Goal: Find specific page/section: Find specific page/section

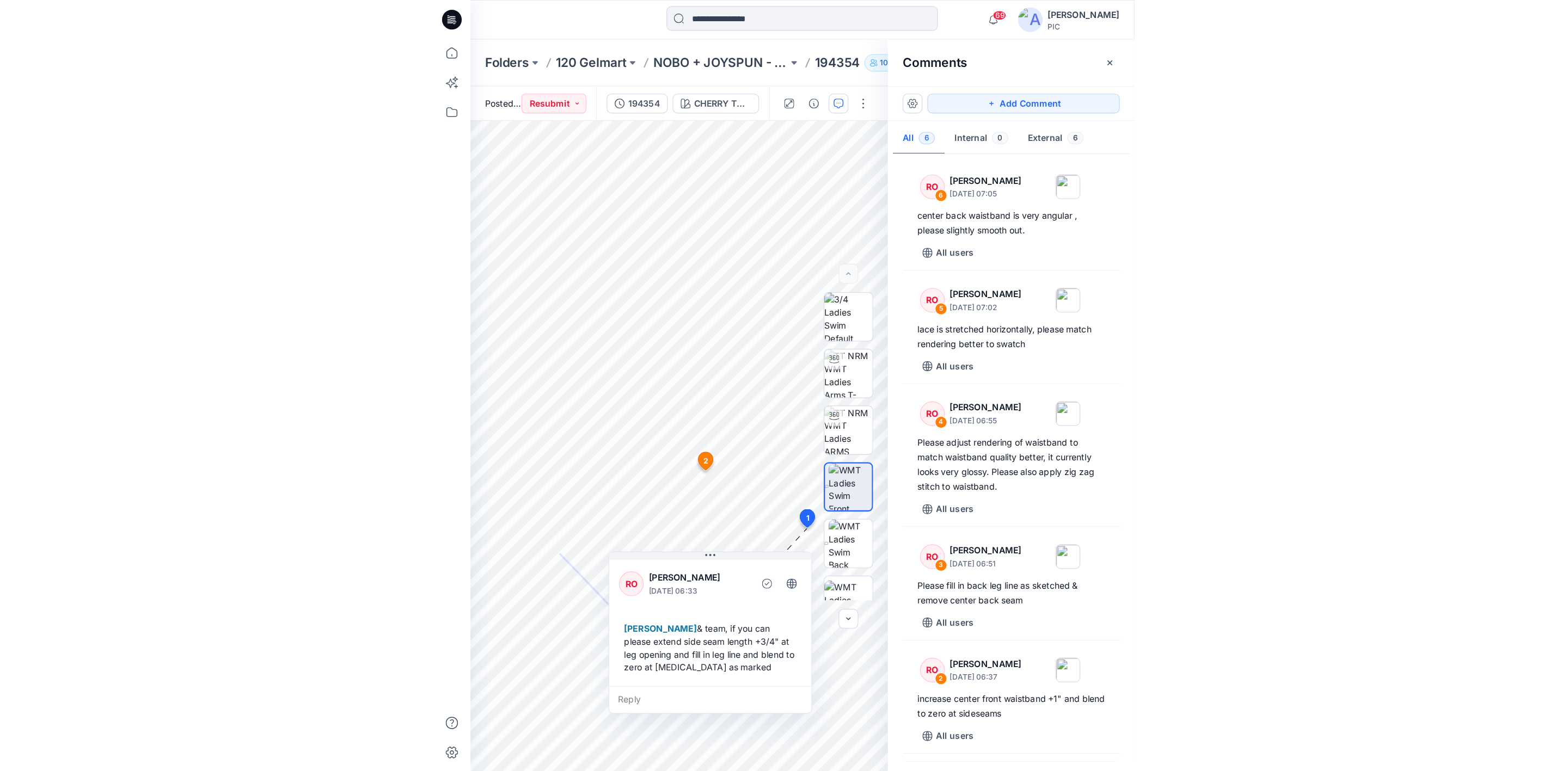
scroll to position [28, 0]
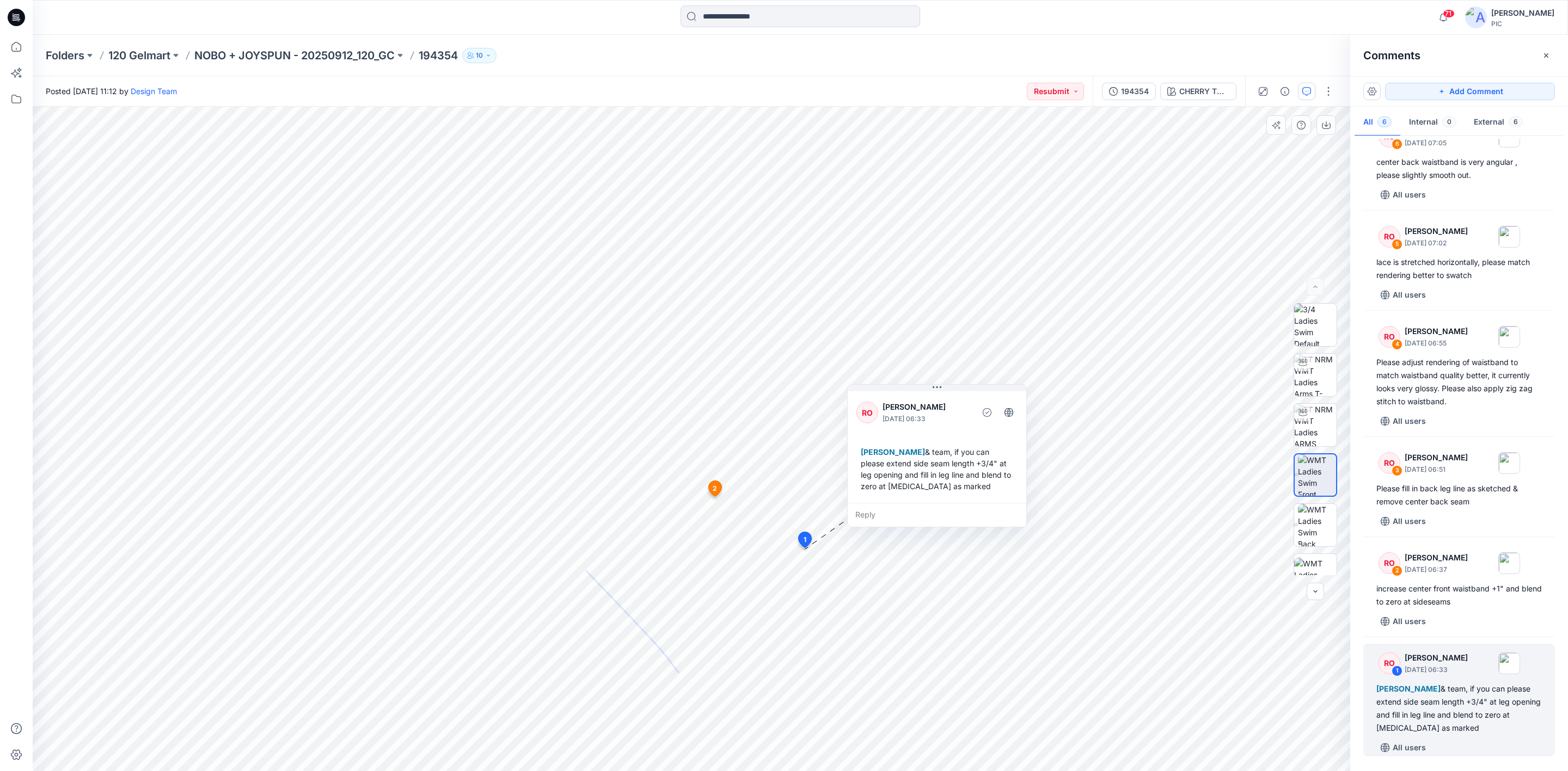
drag, startPoint x: 761, startPoint y: 673, endPoint x: 979, endPoint y: 488, distance: 285.9
click at [619, 488] on div "Poornima Perera & team, if you can please extend side seam length +3/4" at leg …" at bounding box center [936, 469] width 161 height 55
click at [221, 54] on p "NOBO + JOYSPUN - 20250912_120_GC" at bounding box center [295, 56] width 200 height 15
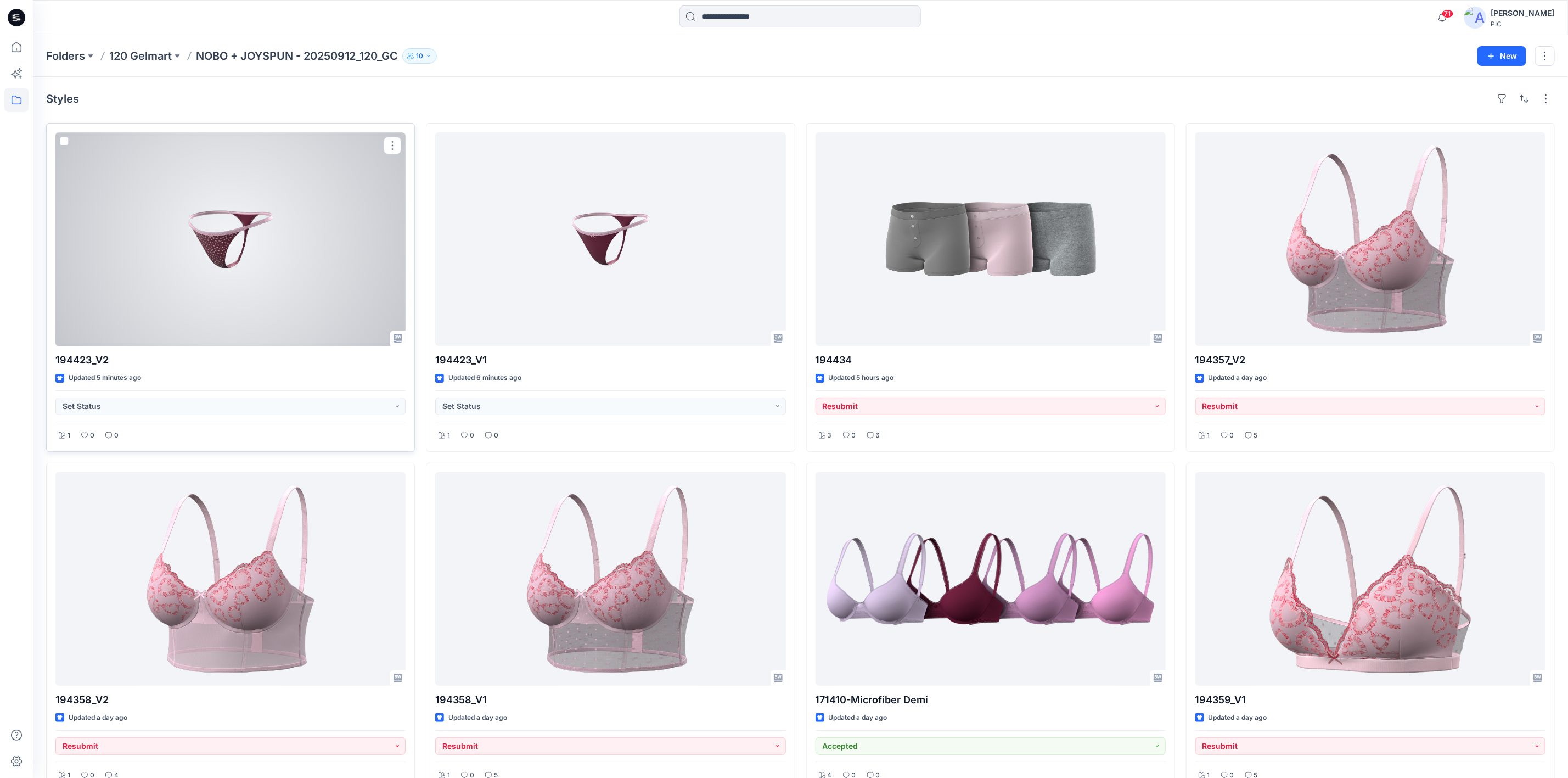
click at [201, 257] on div at bounding box center [230, 239] width 350 height 214
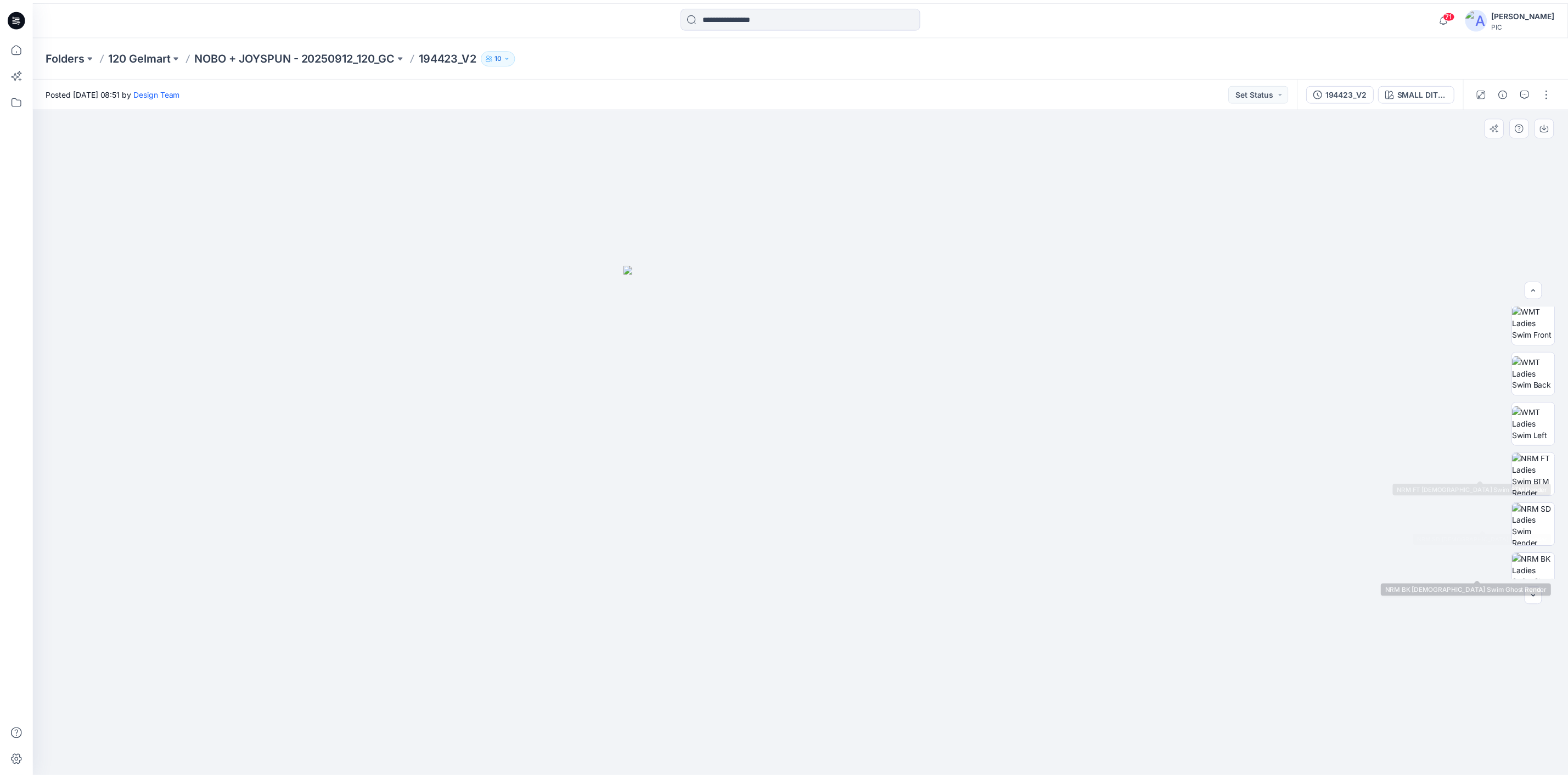
scroll to position [173, 0]
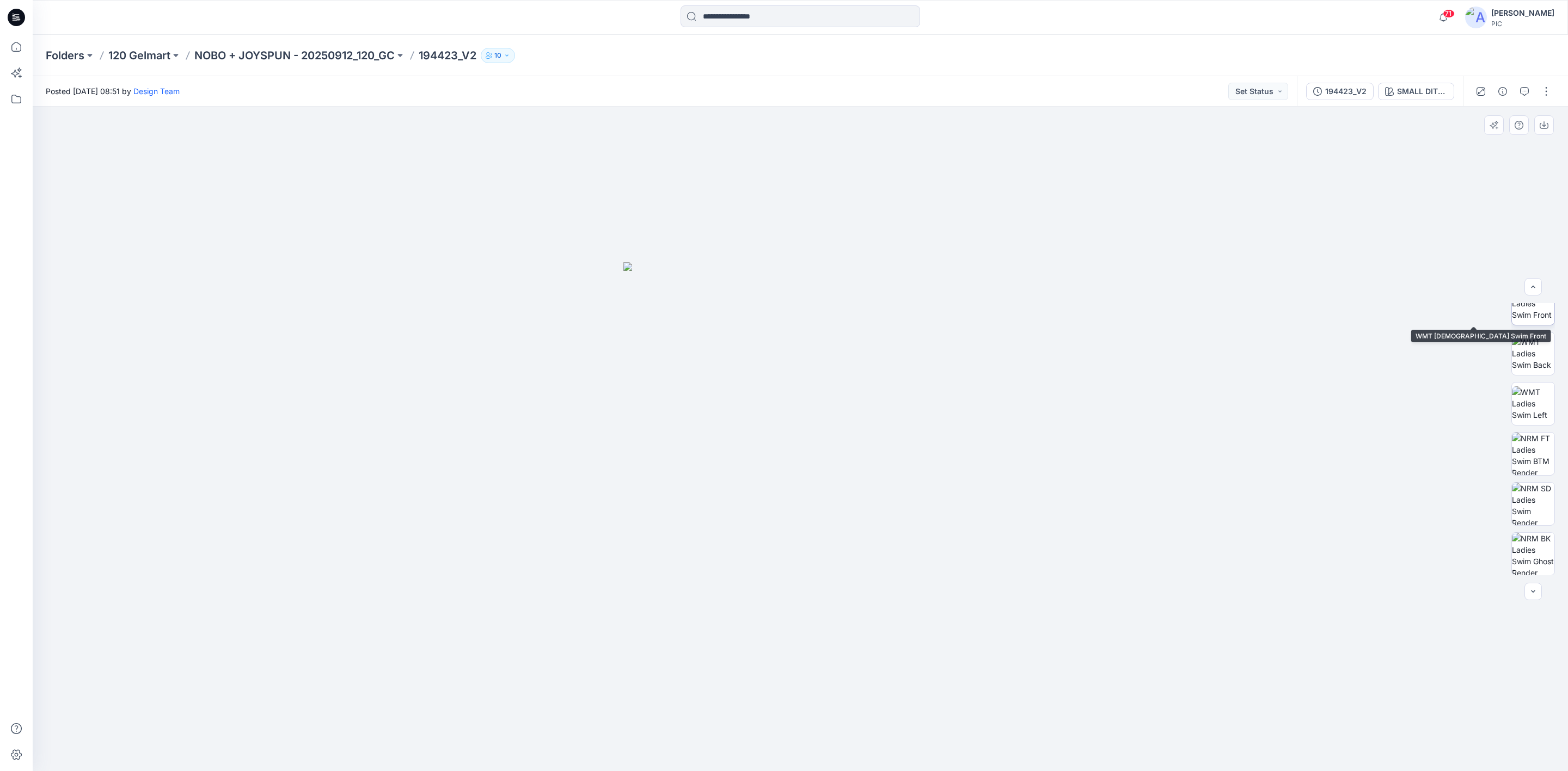
click at [619, 306] on img at bounding box center [1533, 303] width 42 height 34
drag, startPoint x: 823, startPoint y: 672, endPoint x: 831, endPoint y: 543, distance: 129.2
click at [619, 543] on img at bounding box center [800, 418] width 708 height 707
click at [619, 536] on img at bounding box center [1533, 554] width 42 height 42
click at [619, 357] on img at bounding box center [1533, 353] width 42 height 34
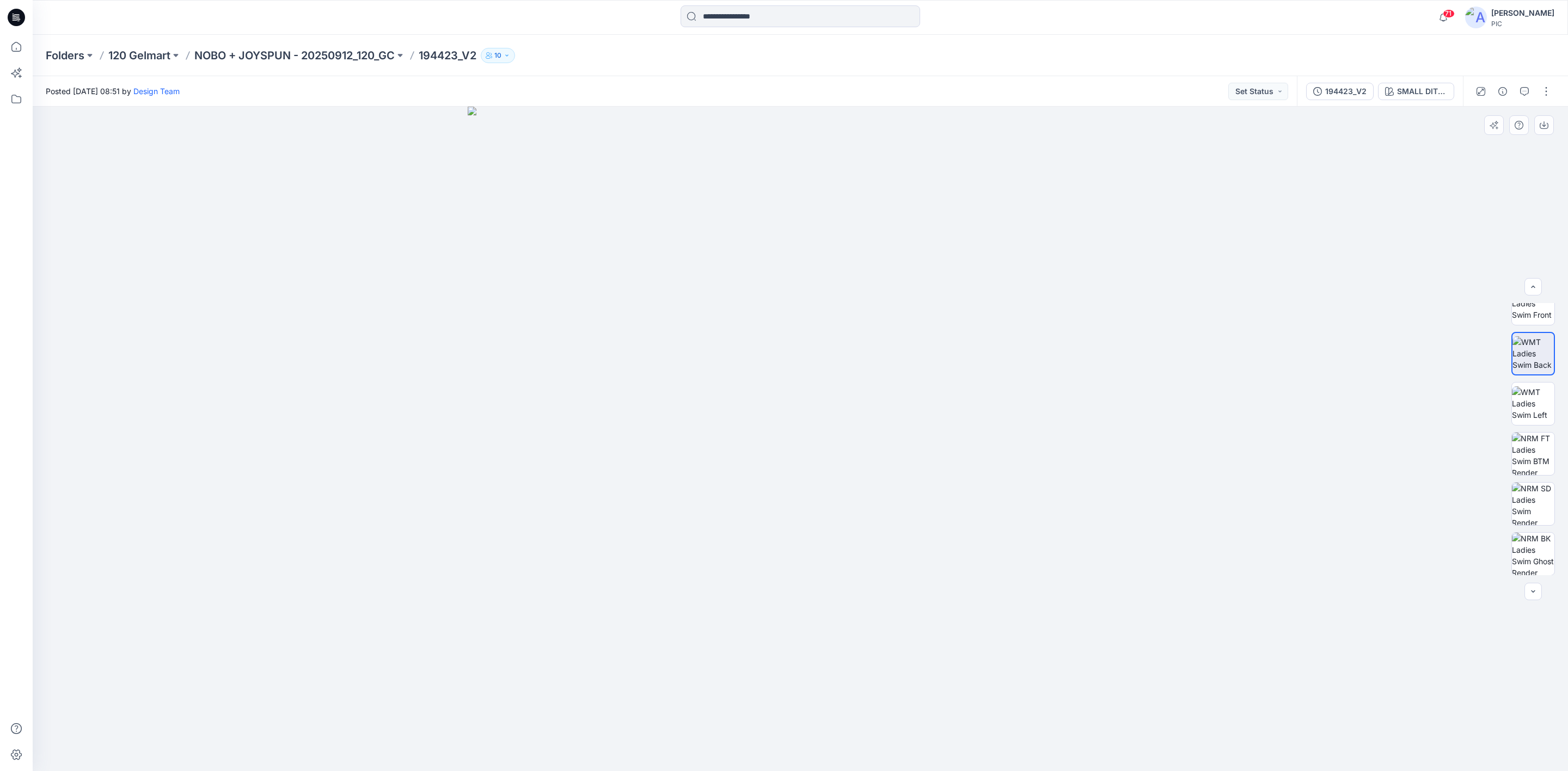
drag, startPoint x: 812, startPoint y: 614, endPoint x: 877, endPoint y: 609, distance: 65.2
click at [619, 609] on img at bounding box center [800, 439] width 665 height 665
click at [619, 309] on img at bounding box center [1533, 303] width 42 height 34
click at [237, 48] on p "NOBO + JOYSPUN - 20250912_120_GC" at bounding box center [295, 56] width 200 height 15
click at [257, 51] on p "NOBO + JOYSPUN - 20250912_120_GC" at bounding box center [295, 56] width 200 height 15
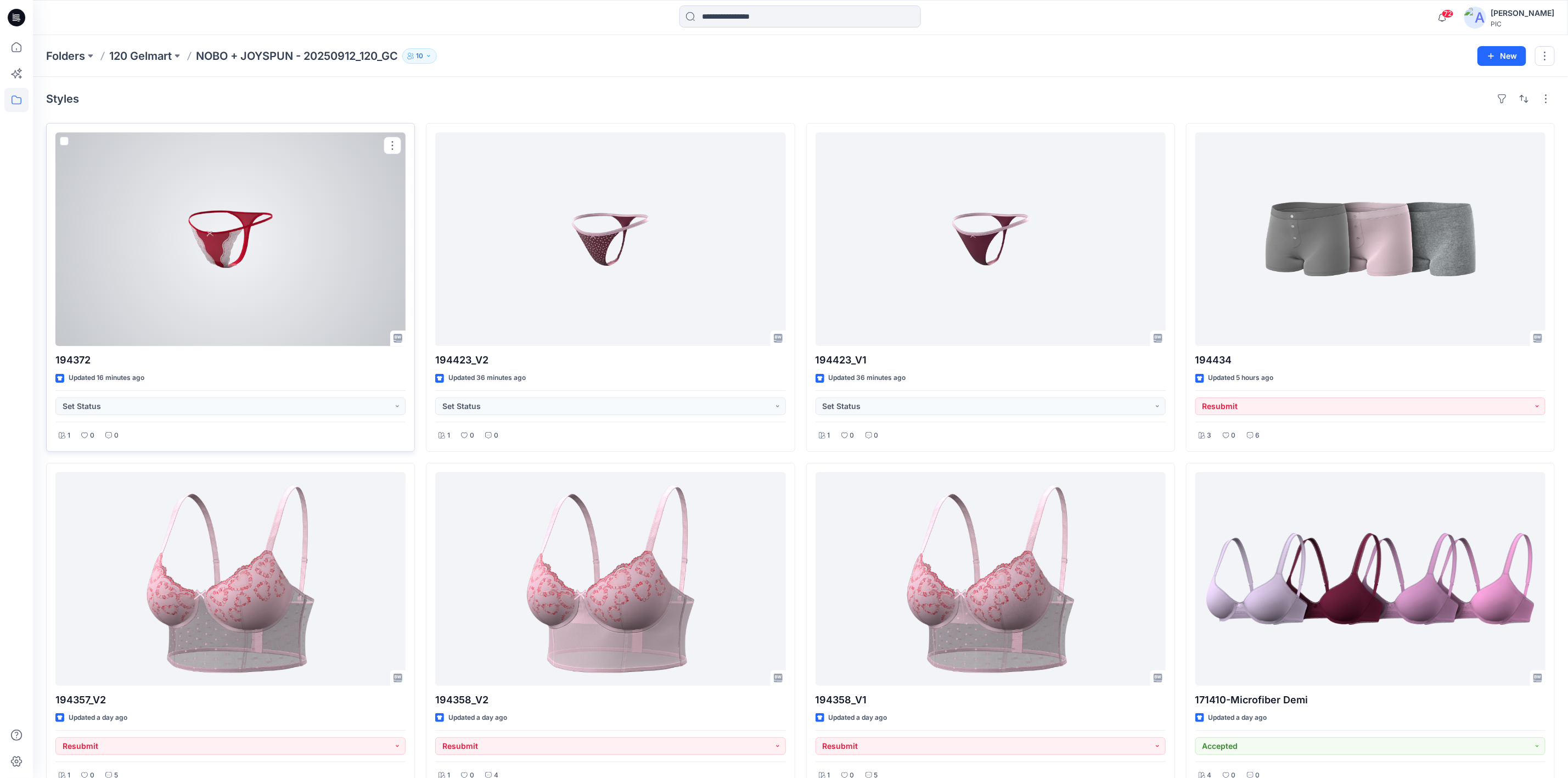
click at [239, 295] on div at bounding box center [230, 239] width 350 height 214
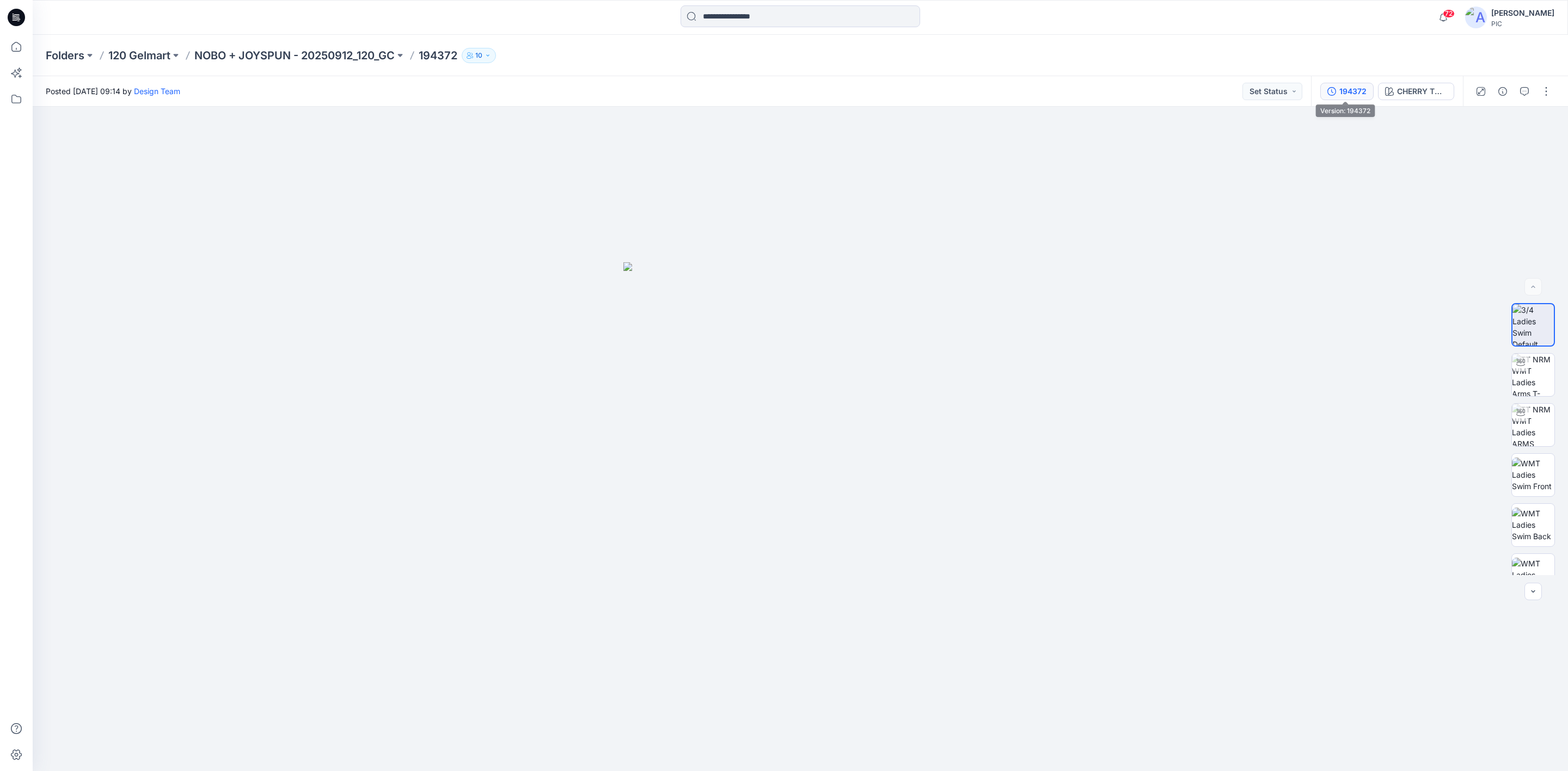
click at [1336, 85] on button "194372" at bounding box center [1347, 91] width 53 height 17
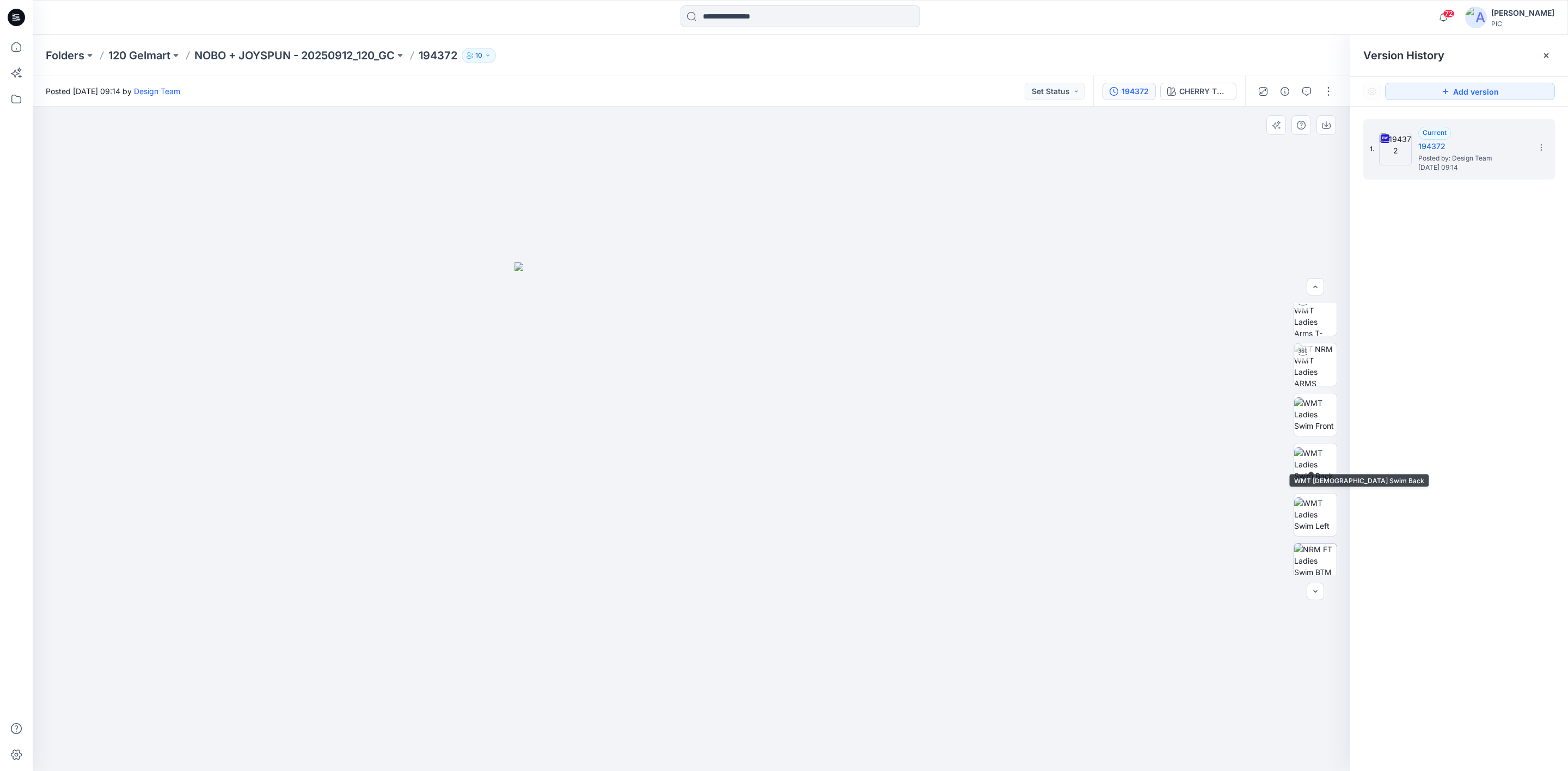
scroll to position [171, 0]
click at [1313, 455] on img at bounding box center [1315, 453] width 42 height 42
drag, startPoint x: 660, startPoint y: 413, endPoint x: 665, endPoint y: 432, distance: 19.6
click at [662, 416] on img at bounding box center [691, 551] width 352 height 441
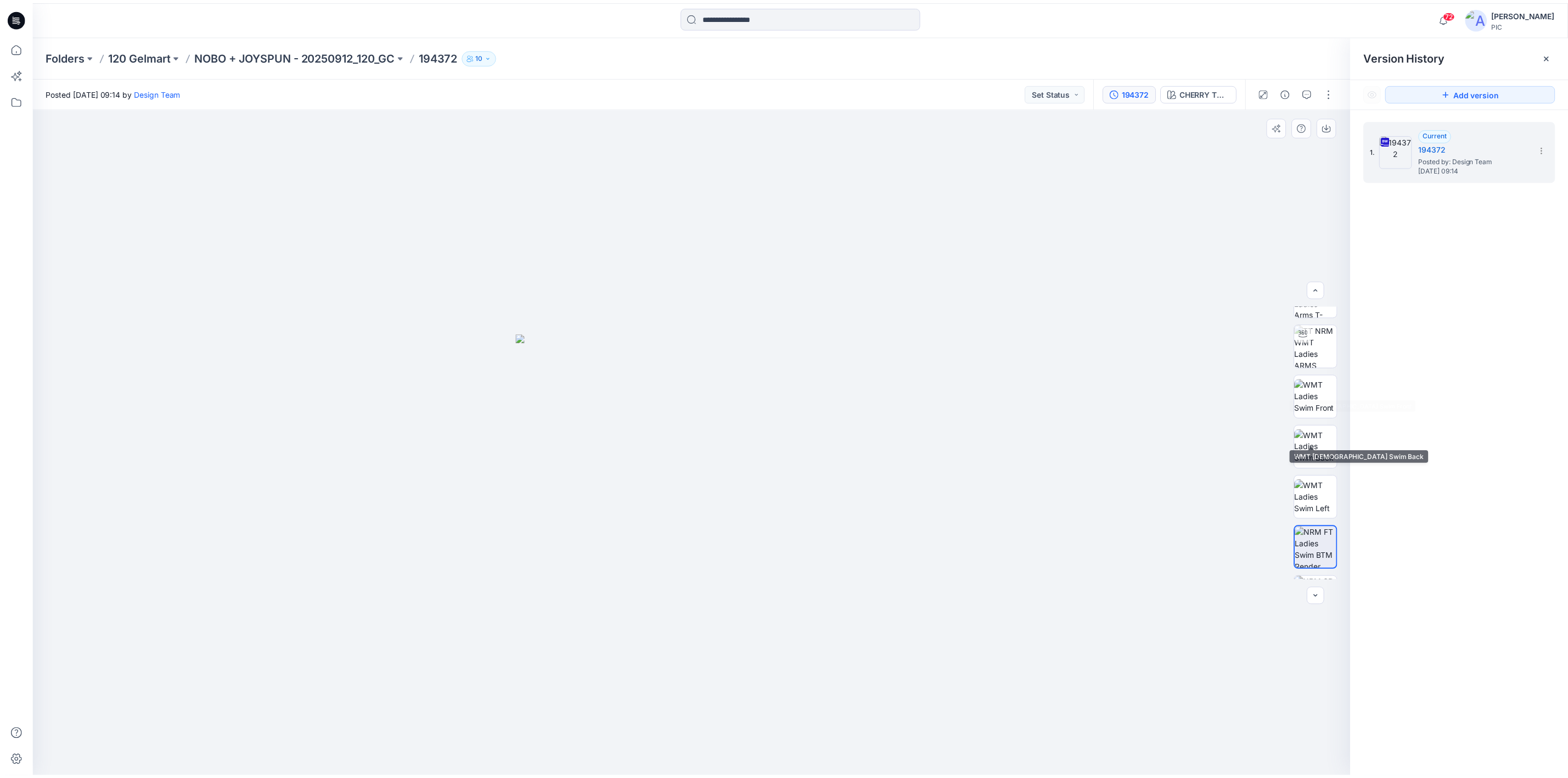
scroll to position [0, 0]
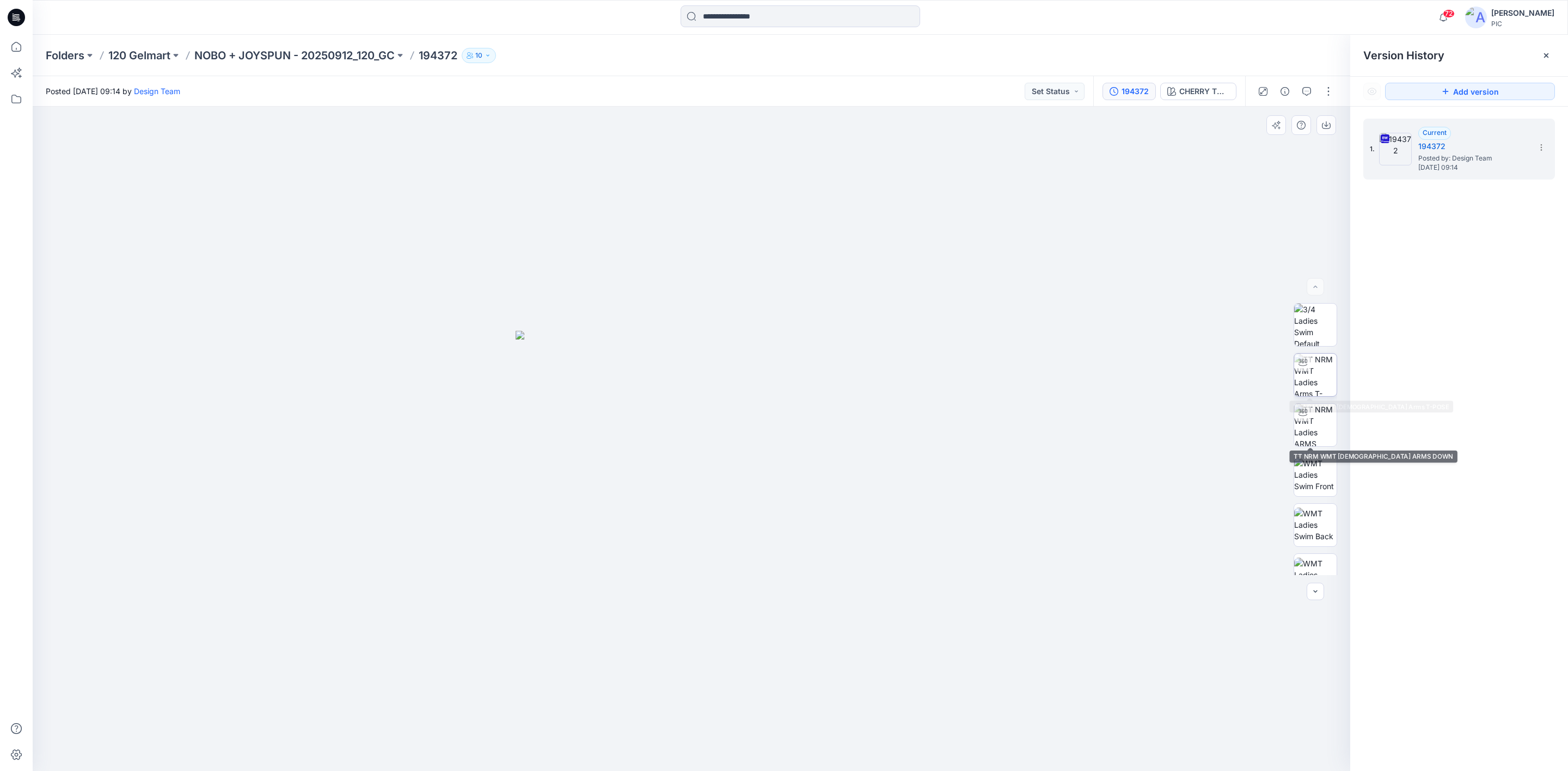
click at [1302, 382] on img at bounding box center [1315, 375] width 42 height 42
